Goal: Information Seeking & Learning: Learn about a topic

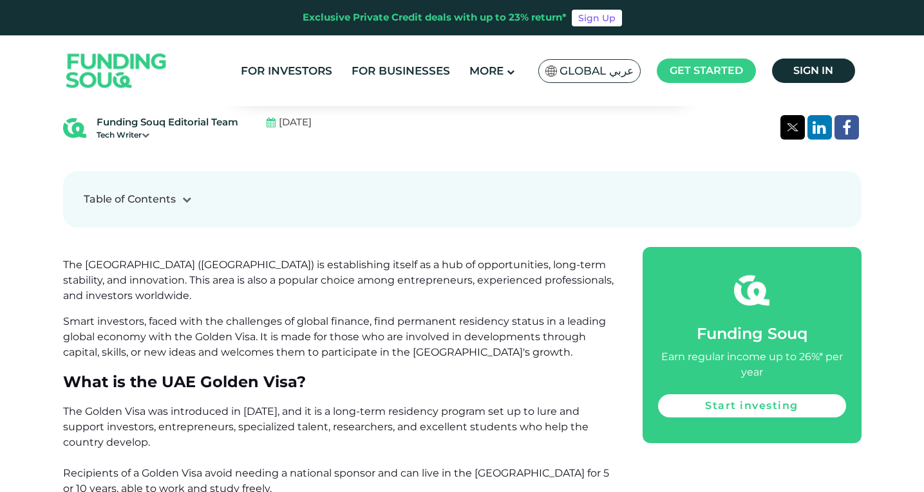
scroll to position [515, 0]
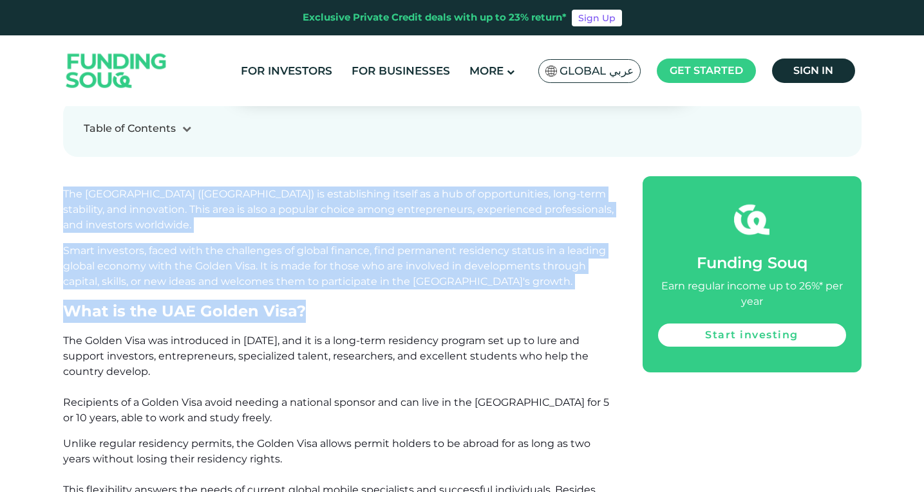
drag, startPoint x: 64, startPoint y: 190, endPoint x: 506, endPoint y: 295, distance: 453.6
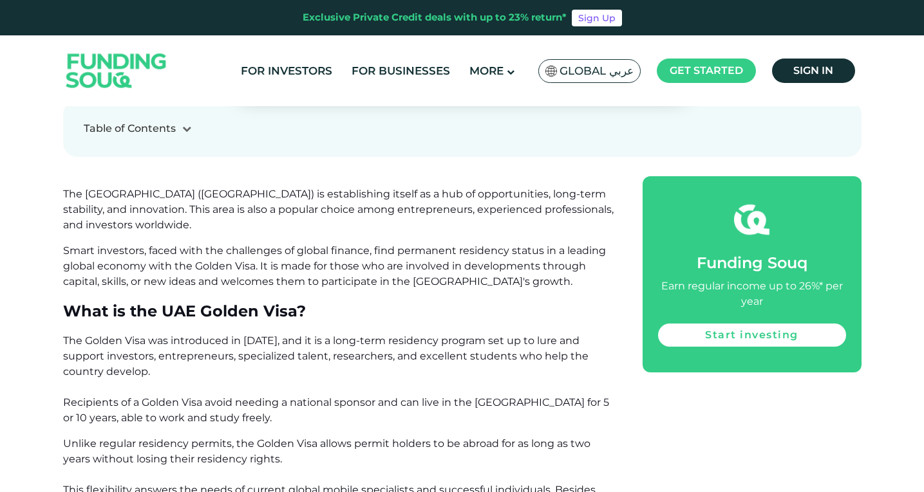
click at [65, 343] on span "The Golden Visa was introduced in [DATE], and it is a long-term residency progr…" at bounding box center [336, 379] width 546 height 89
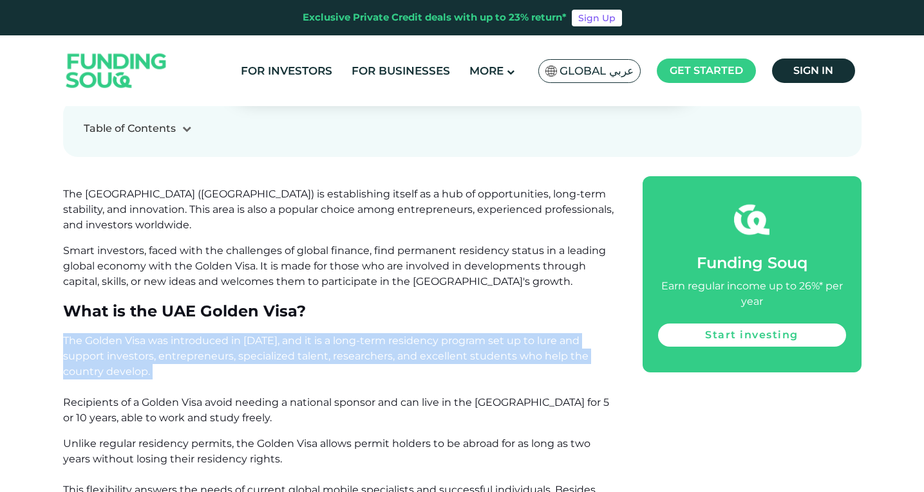
drag, startPoint x: 64, startPoint y: 340, endPoint x: 126, endPoint y: 387, distance: 78.1
click at [126, 387] on p "The Golden Visa was introduced in [DATE], and it is a long-term residency progr…" at bounding box center [338, 379] width 550 height 93
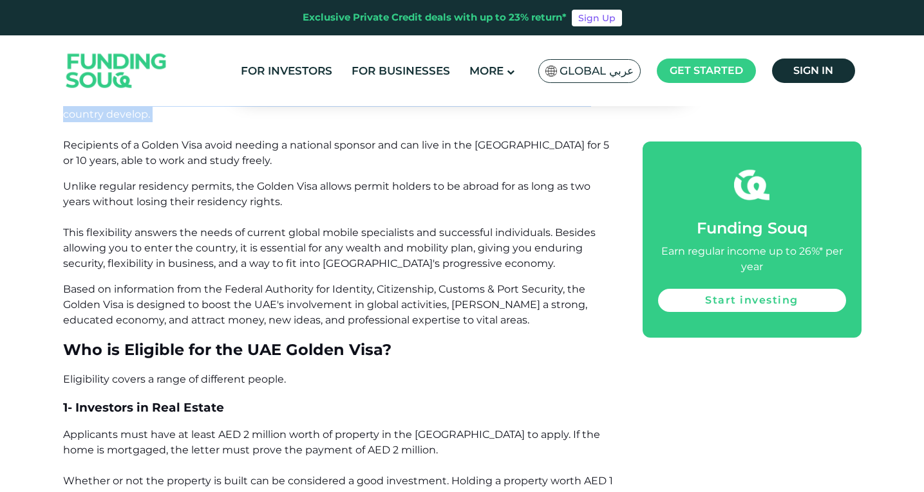
scroll to position [708, 0]
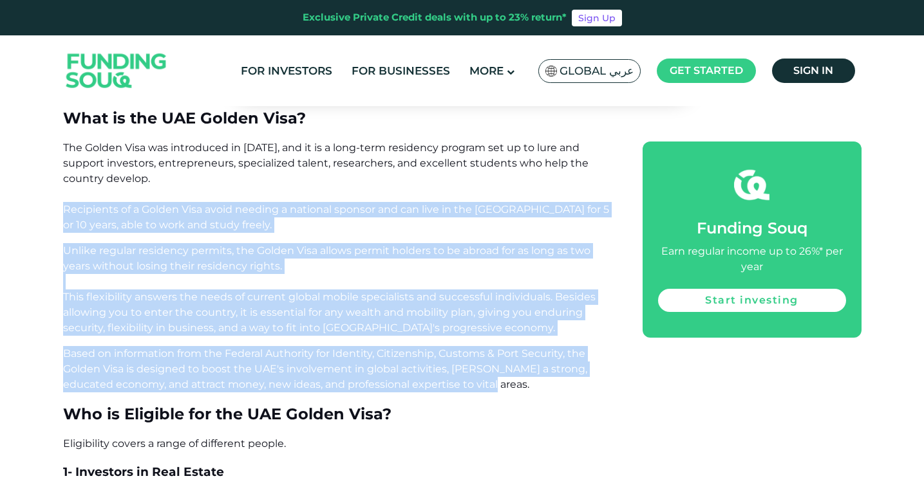
drag, startPoint x: 75, startPoint y: 209, endPoint x: 502, endPoint y: 389, distance: 463.2
click at [502, 389] on p "Based on information from the Federal Authority for Identity, Citizenship, Cust…" at bounding box center [338, 369] width 550 height 46
drag, startPoint x: 487, startPoint y: 390, endPoint x: 42, endPoint y: 217, distance: 477.2
